Goal: Task Accomplishment & Management: Use online tool/utility

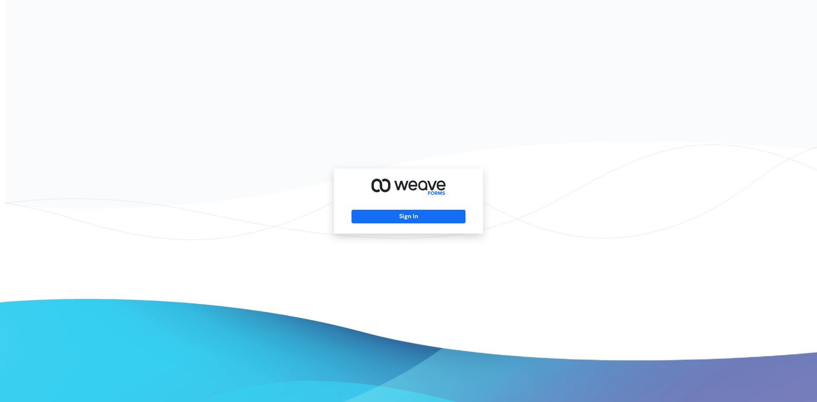
click at [432, 208] on div "Sign In" at bounding box center [408, 200] width 149 height 65
click at [428, 213] on button "Sign In" at bounding box center [408, 217] width 114 height 14
click at [413, 218] on button "Sign In" at bounding box center [408, 217] width 114 height 14
